Goal: Information Seeking & Learning: Learn about a topic

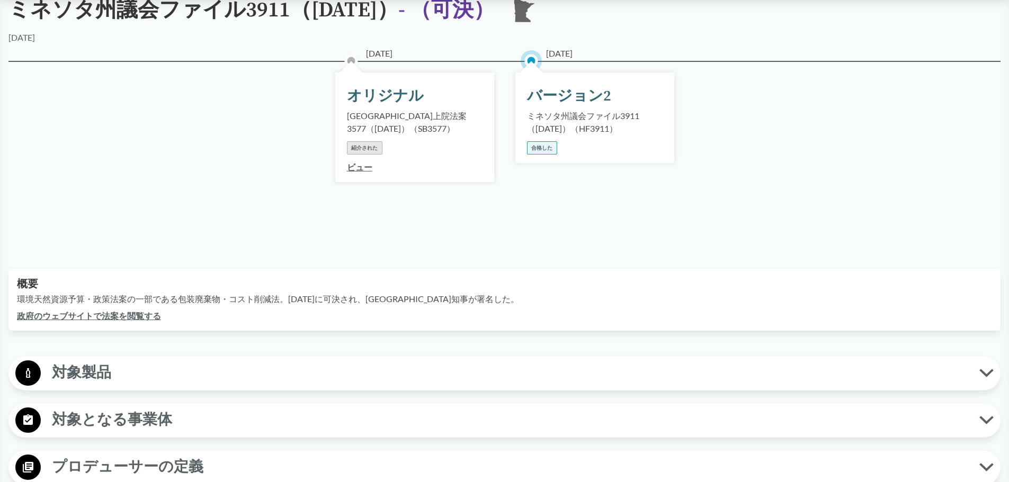
scroll to position [265, 0]
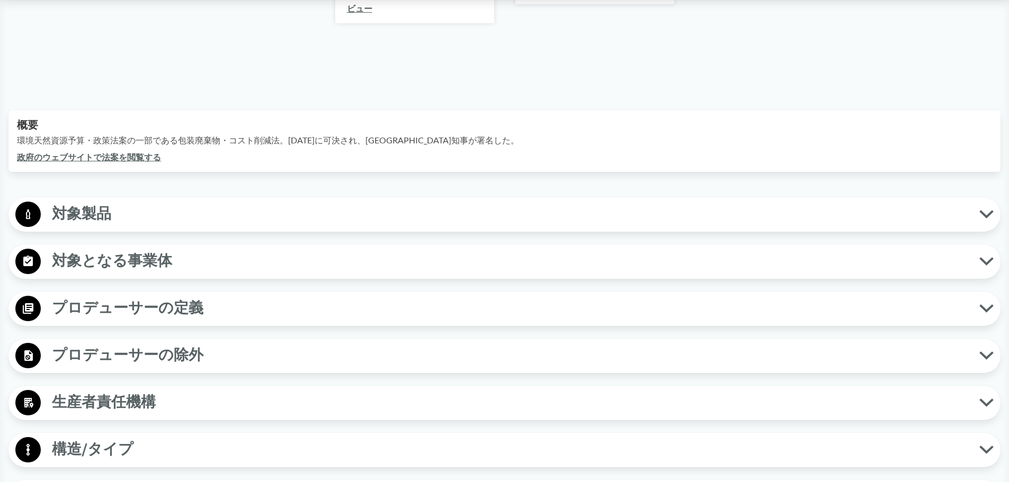
click at [121, 212] on span "対象製品" at bounding box center [510, 214] width 938 height 24
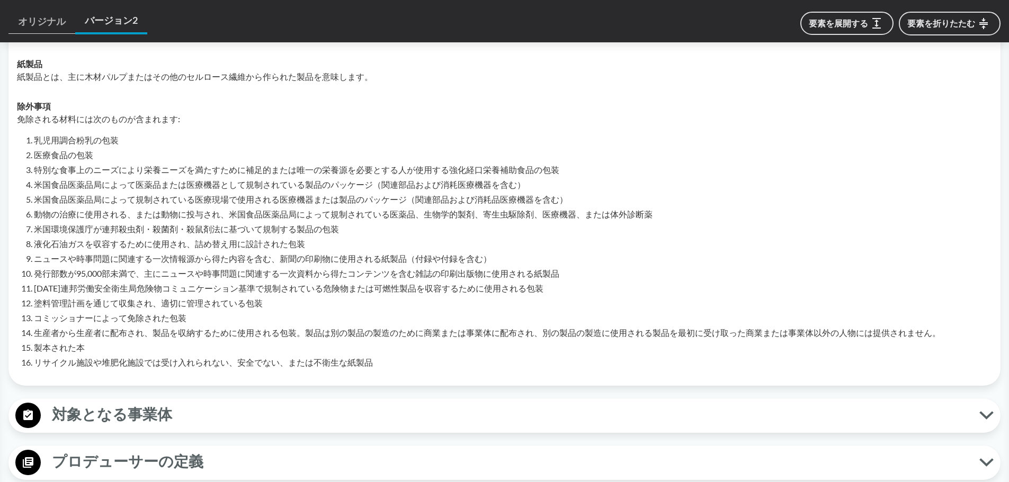
scroll to position [530, 0]
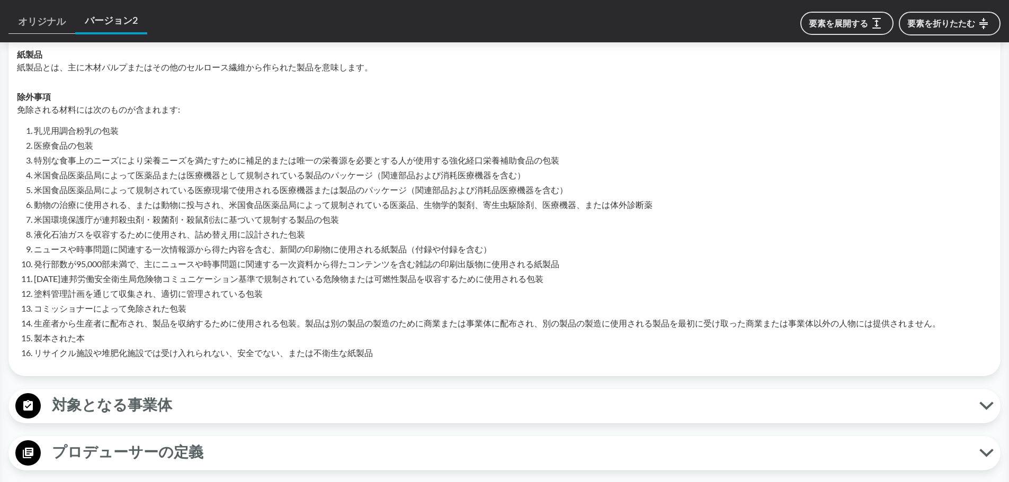
click at [110, 407] on font "対象となる事業体" at bounding box center [112, 406] width 120 height 19
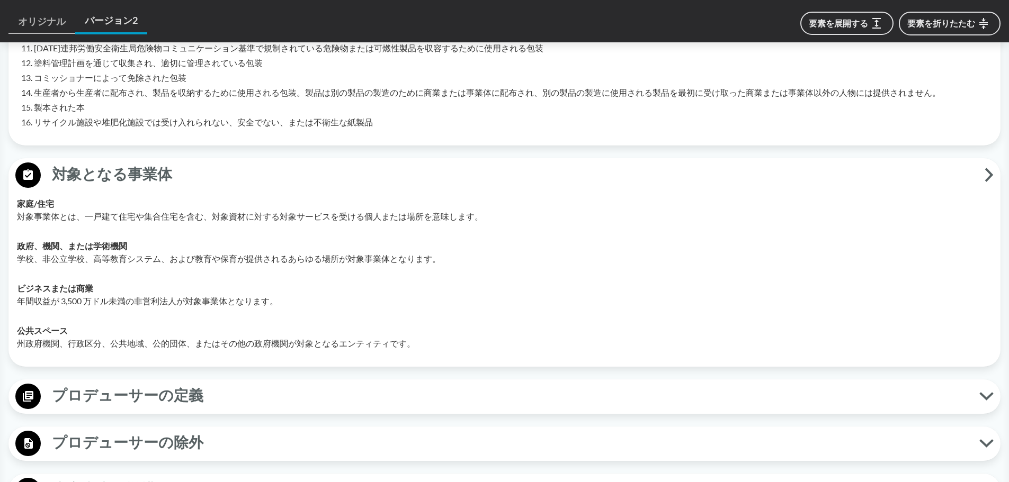
scroll to position [794, 0]
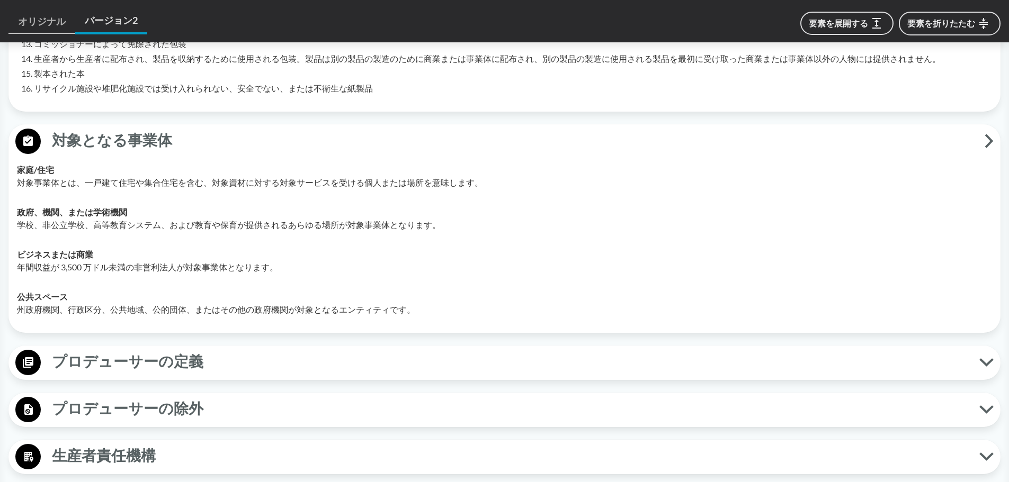
click at [159, 366] on font "プロデューサーの定義" at bounding box center [127, 362] width 151 height 19
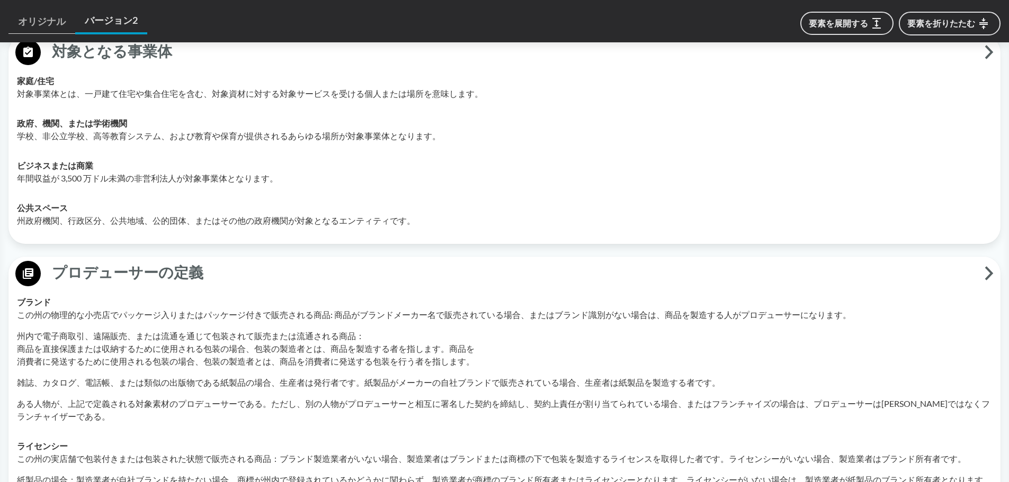
scroll to position [900, 0]
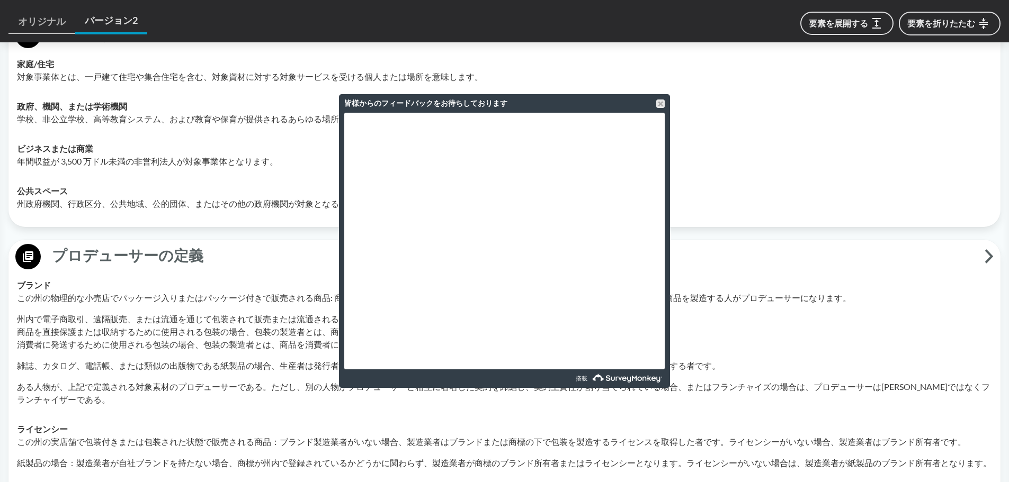
drag, startPoint x: 661, startPoint y: 105, endPoint x: 678, endPoint y: 98, distance: 18.0
click at [661, 105] on div at bounding box center [660, 104] width 8 height 8
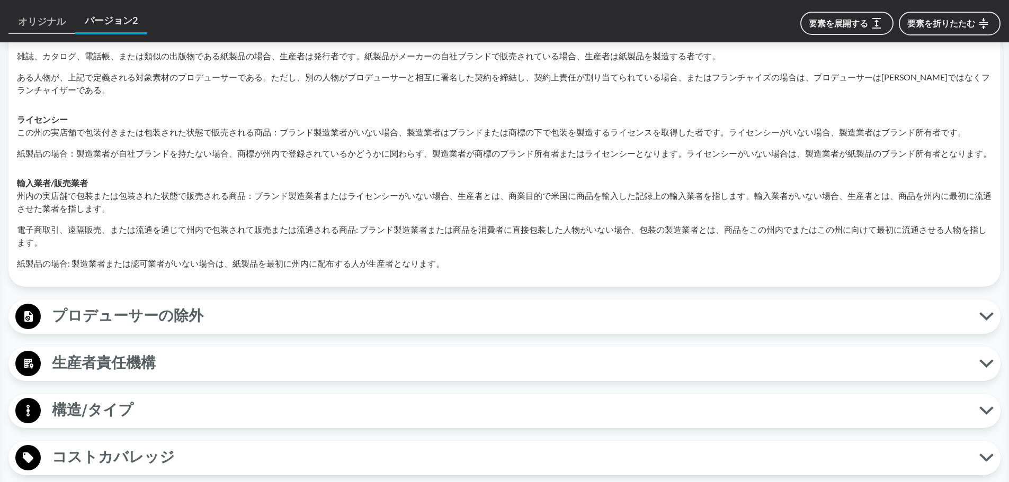
scroll to position [1218, 0]
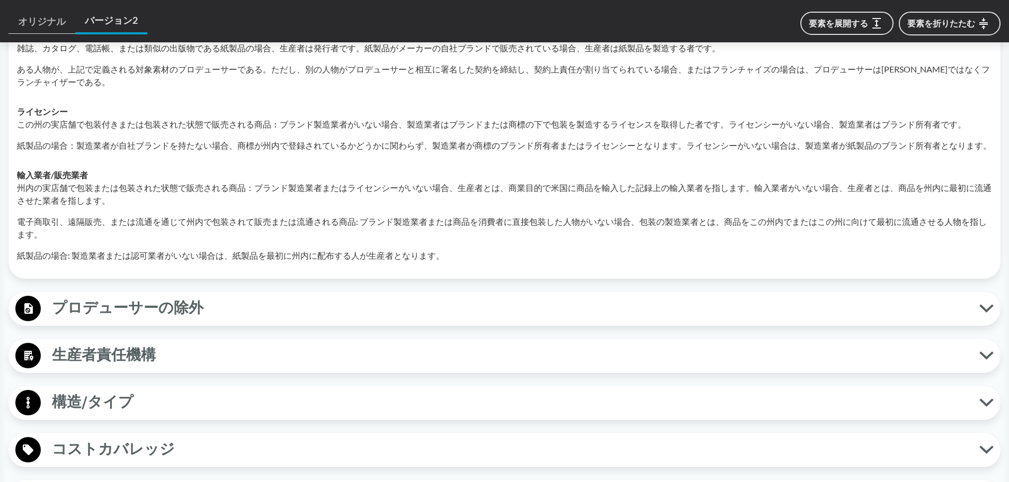
click at [988, 298] on button "プロデューサーの除外" at bounding box center [504, 309] width 985 height 27
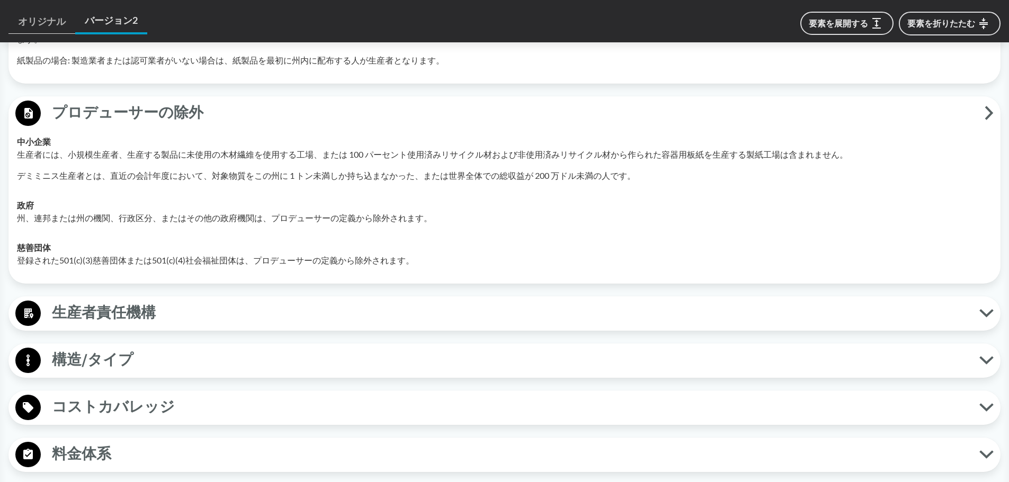
scroll to position [1430, 0]
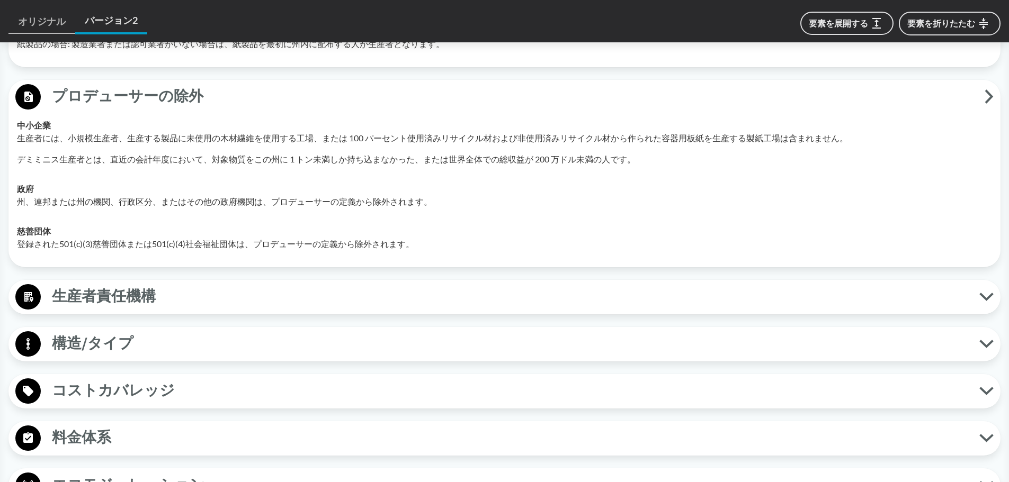
click at [982, 294] on icon at bounding box center [986, 296] width 11 height 5
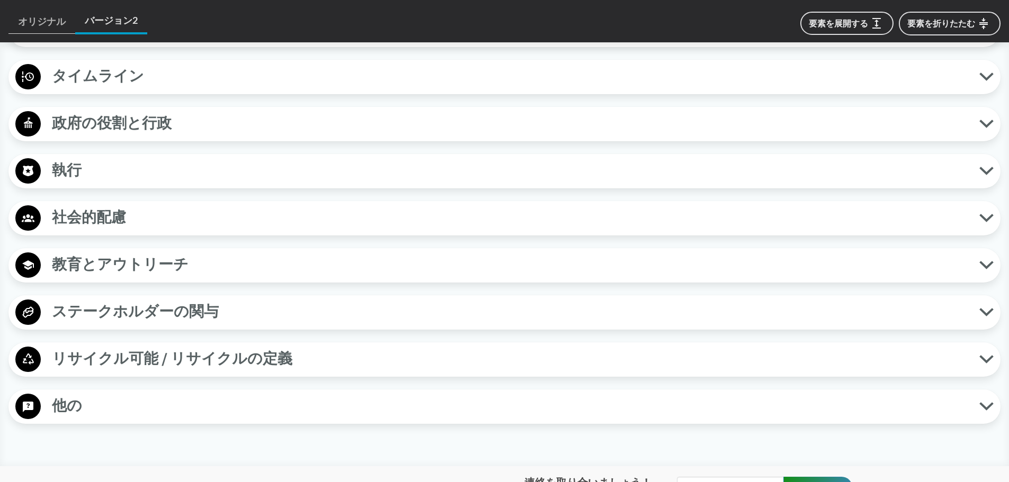
scroll to position [2118, 0]
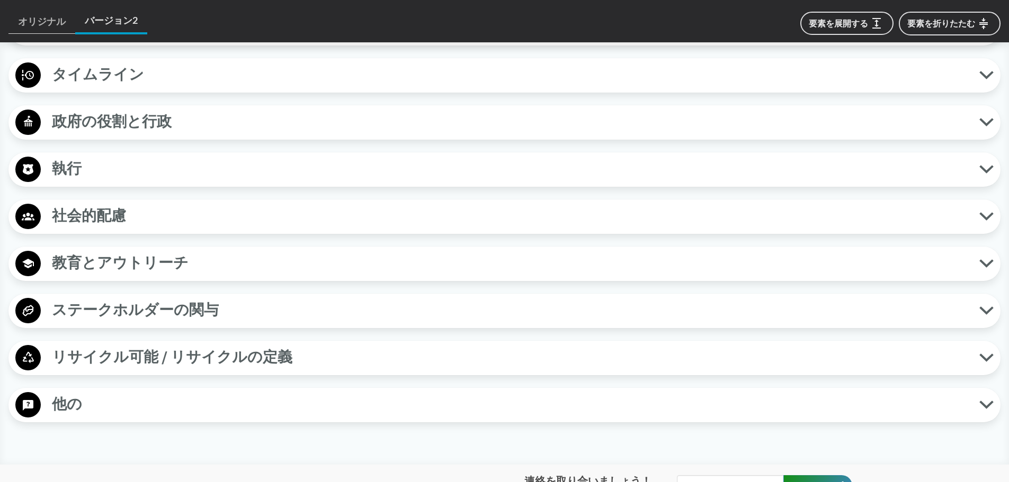
click at [622, 365] on span "リサイクル可能 / リサイクルの定義" at bounding box center [510, 358] width 938 height 24
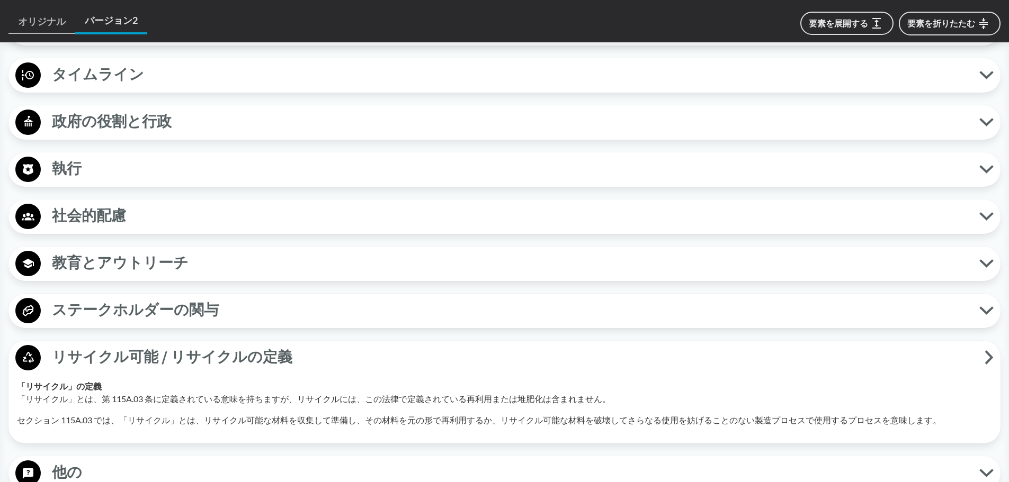
click at [611, 363] on span "リサイクル可能 / リサイクルの定義" at bounding box center [513, 358] width 944 height 24
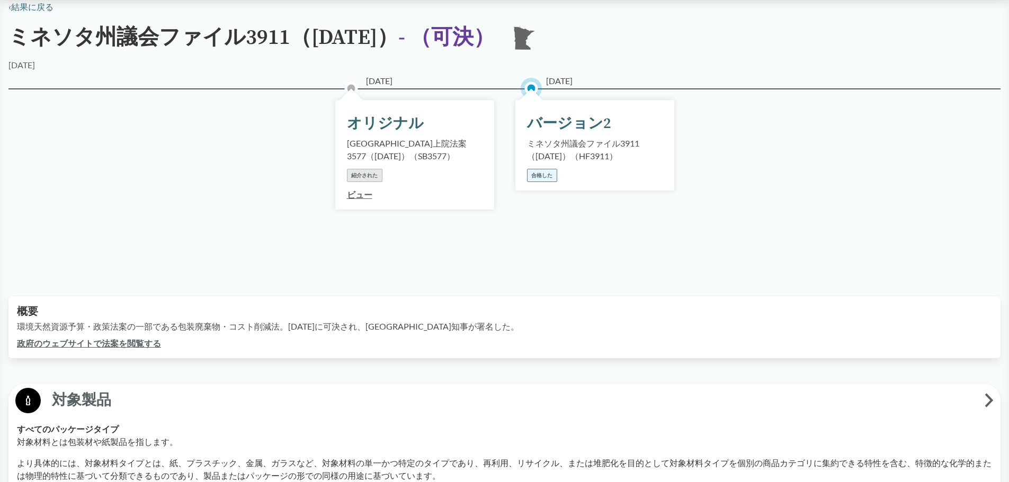
scroll to position [0, 0]
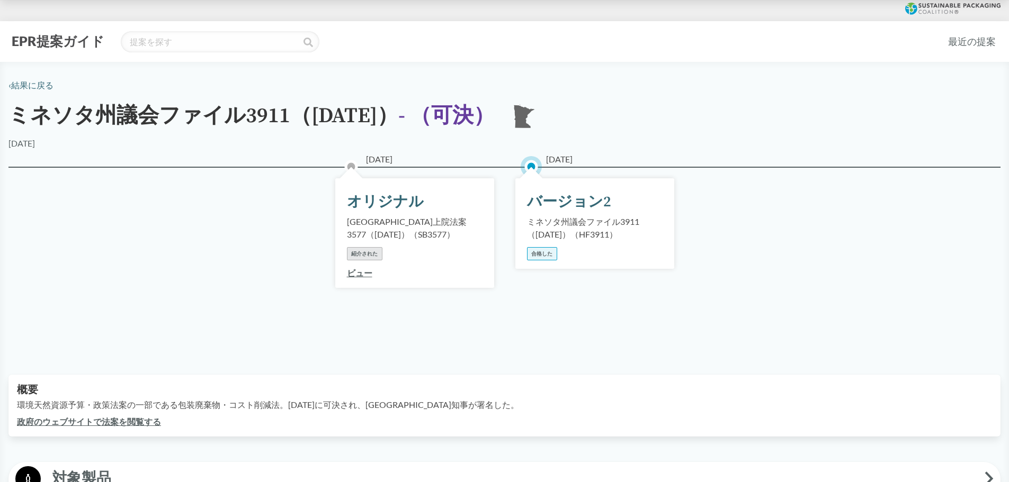
click at [104, 423] on font "法案" at bounding box center [110, 422] width 17 height 10
click at [561, 154] on span "[DATE]" at bounding box center [559, 159] width 26 height 13
click at [548, 203] on font "バージョン2" at bounding box center [569, 202] width 84 height 19
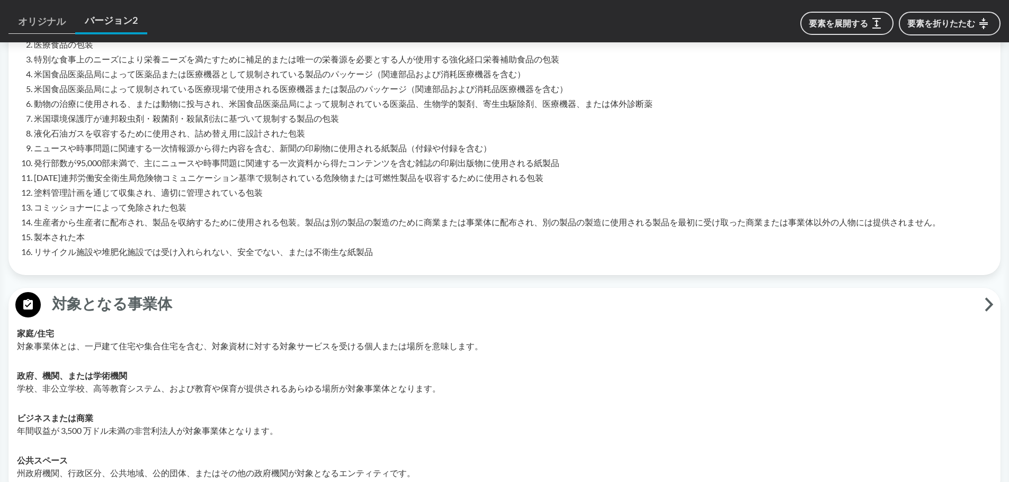
scroll to position [636, 0]
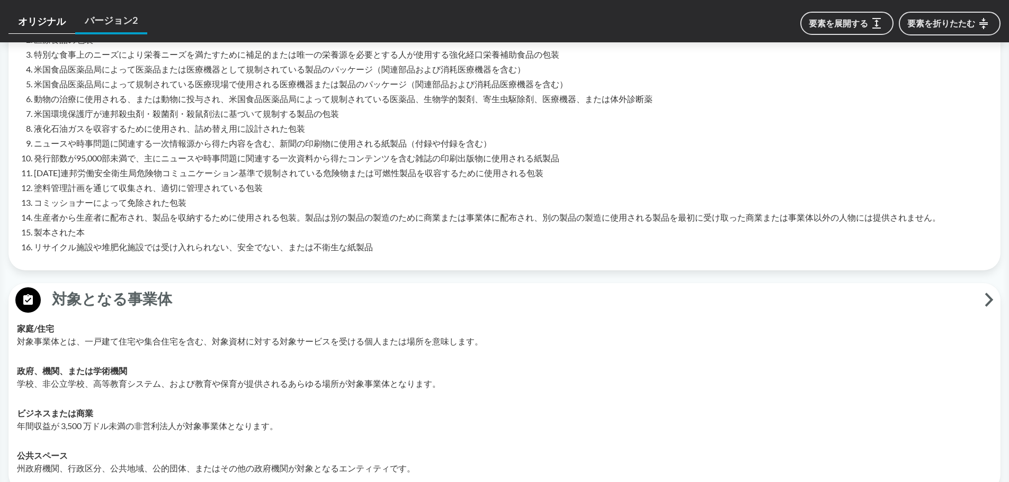
click at [28, 23] on font "オリジナル" at bounding box center [42, 21] width 48 height 12
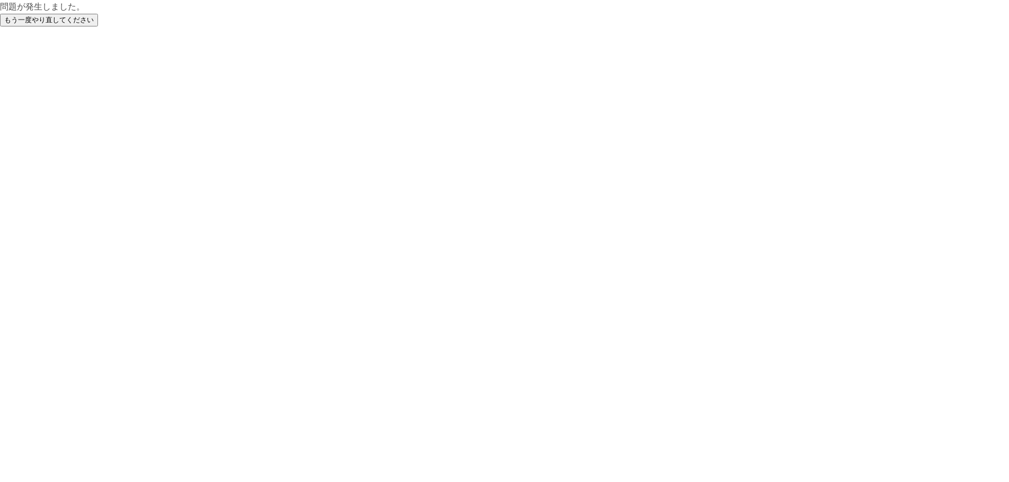
click at [12, 21] on font "もう一度やり直してください" at bounding box center [49, 19] width 90 height 8
